Goal: Check status

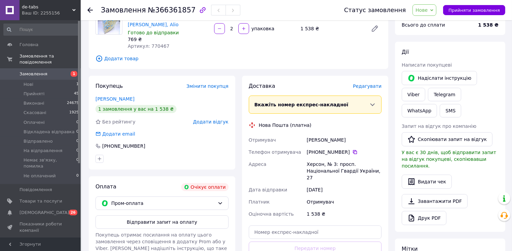
scroll to position [89, 0]
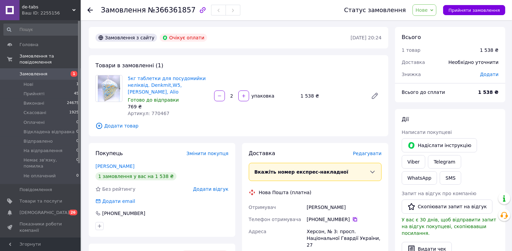
click at [352, 216] on icon at bounding box center [354, 218] width 5 height 5
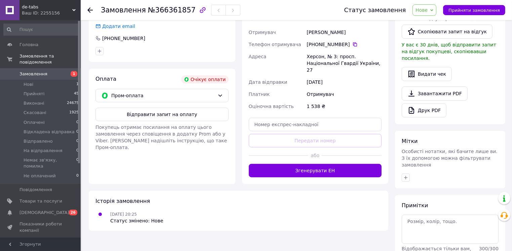
scroll to position [179, 0]
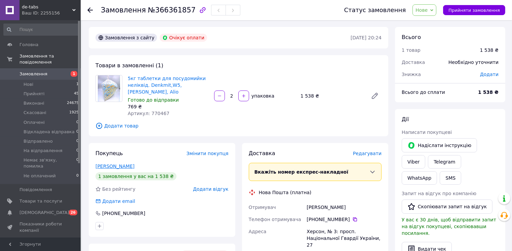
click at [102, 163] on link "[PERSON_NAME]" at bounding box center [114, 165] width 39 height 5
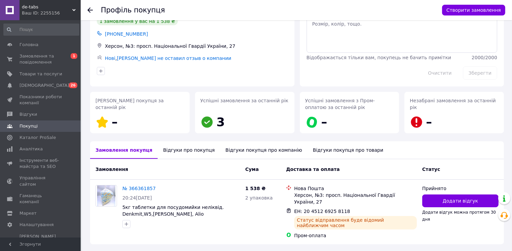
scroll to position [47, 0]
